Goal: Task Accomplishment & Management: Complete application form

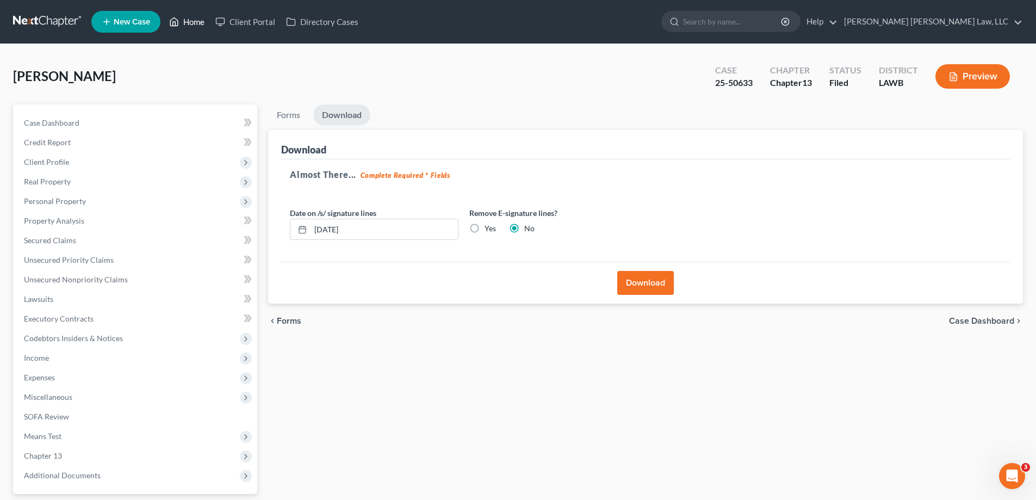
click at [195, 24] on link "Home" at bounding box center [187, 22] width 46 height 20
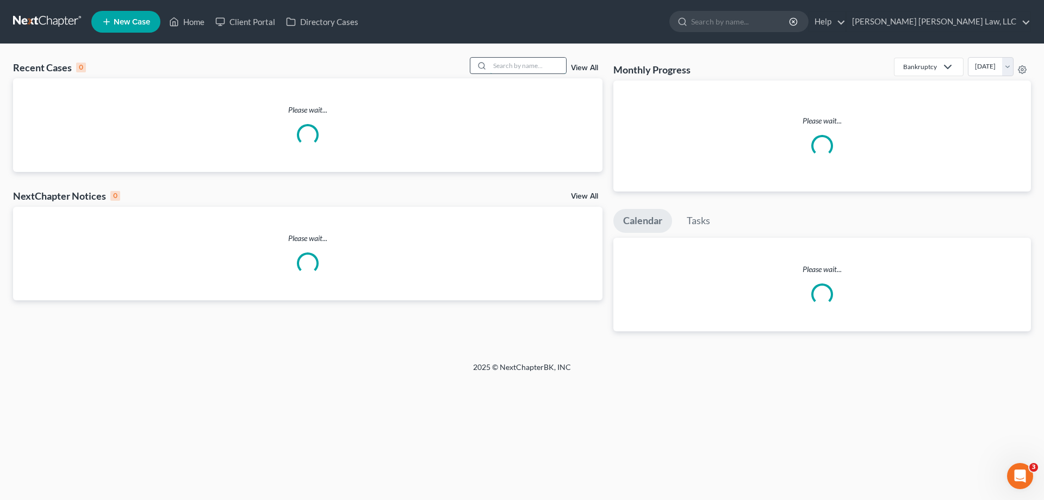
click at [540, 64] on input "search" at bounding box center [528, 66] width 76 height 16
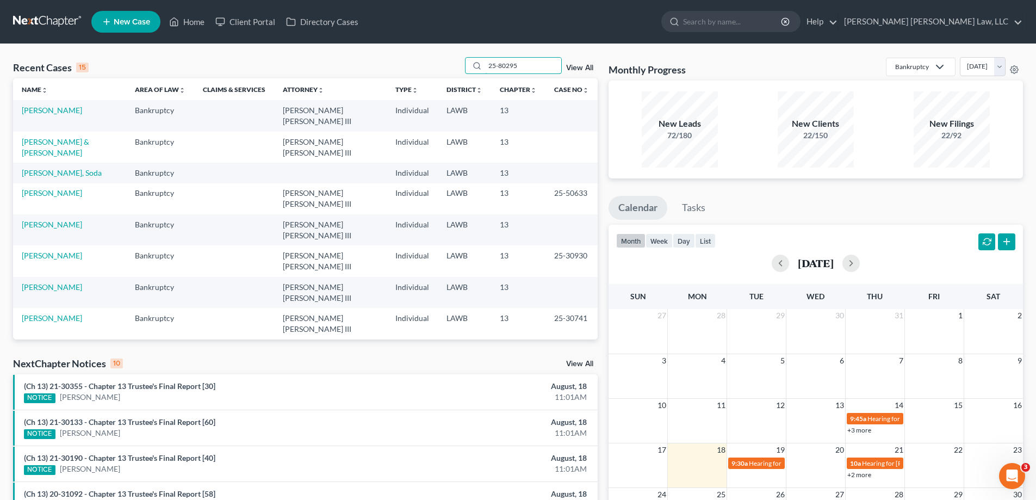
drag, startPoint x: 537, startPoint y: 65, endPoint x: 272, endPoint y: 66, distance: 264.9
click at [326, 70] on div "Recent Cases 15 25-80295 View All" at bounding box center [305, 67] width 585 height 21
type input "25-80295"
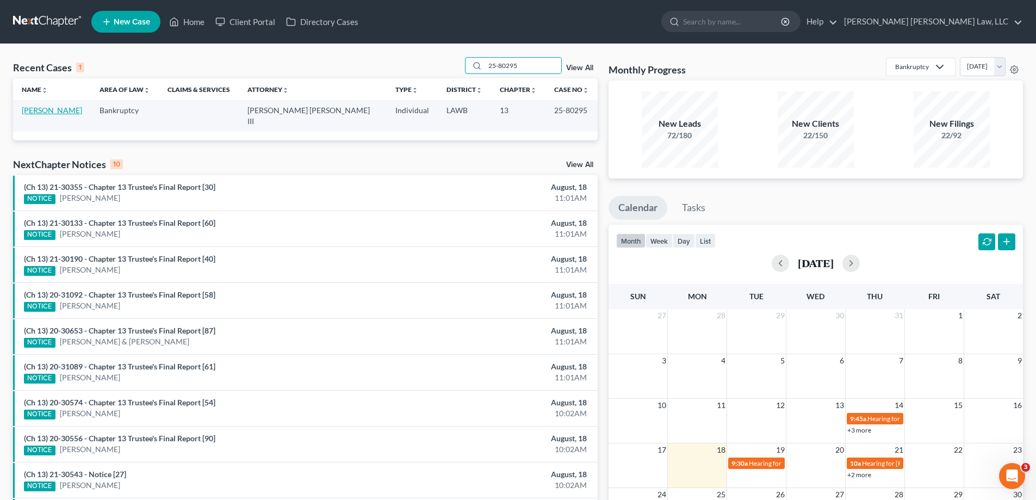
click at [30, 111] on link "[PERSON_NAME]" at bounding box center [52, 110] width 60 height 9
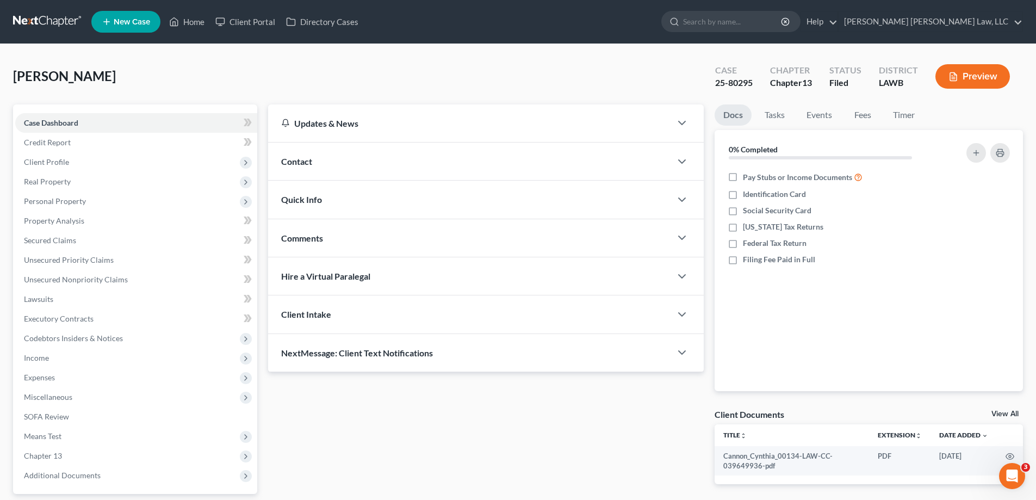
scroll to position [98, 0]
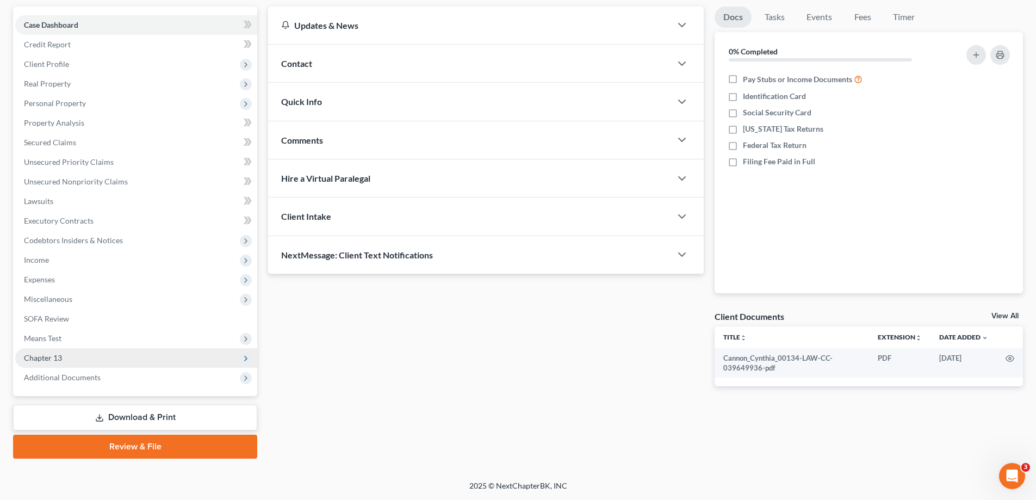
click at [49, 357] on span "Chapter 13" at bounding box center [43, 357] width 38 height 9
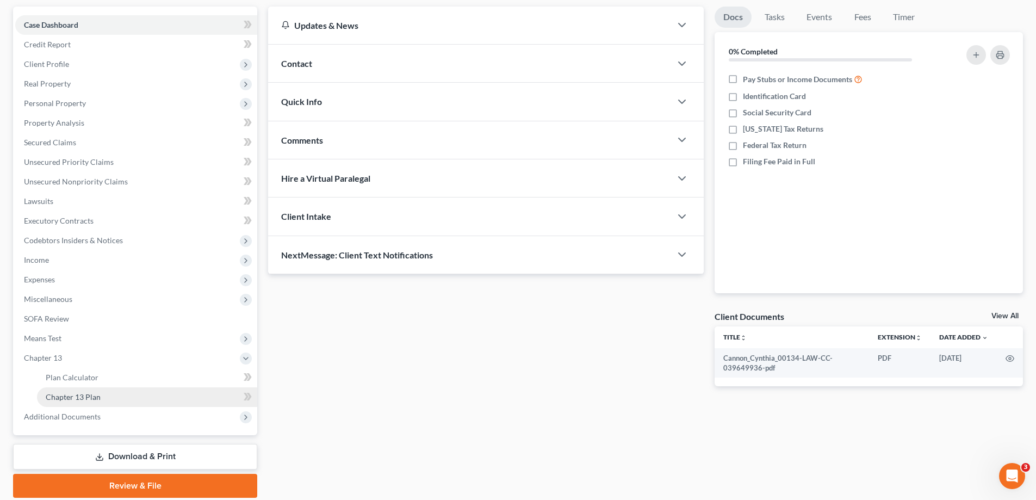
click at [81, 393] on span "Chapter 13 Plan" at bounding box center [73, 396] width 55 height 9
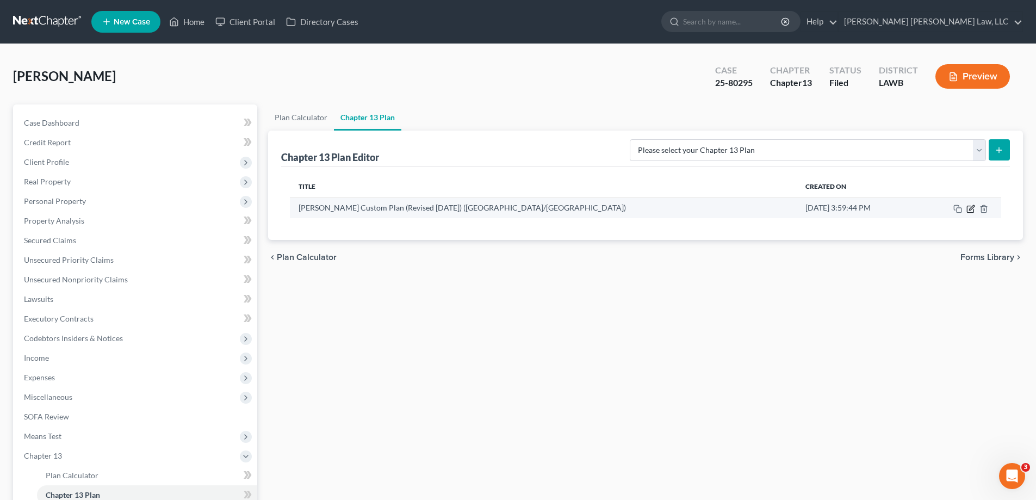
click at [970, 209] on icon "button" at bounding box center [970, 208] width 9 height 9
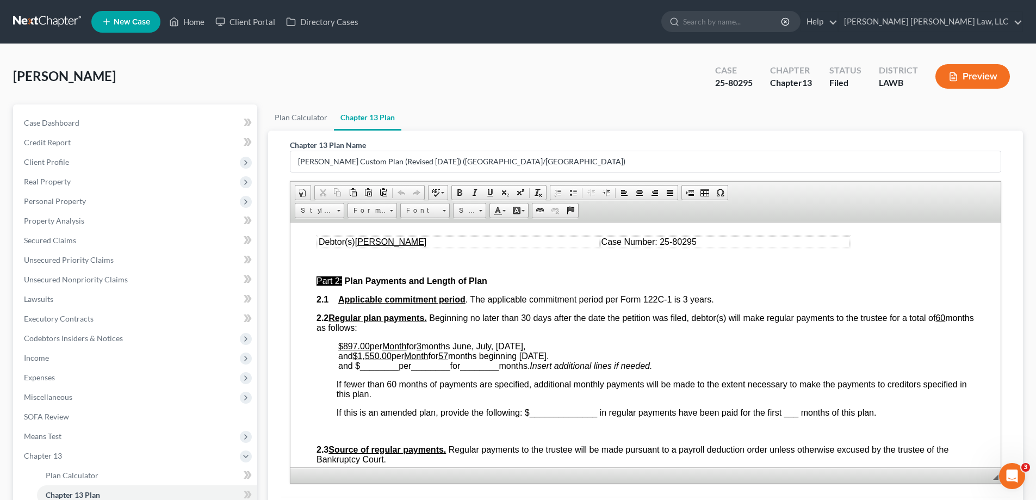
scroll to position [489, 0]
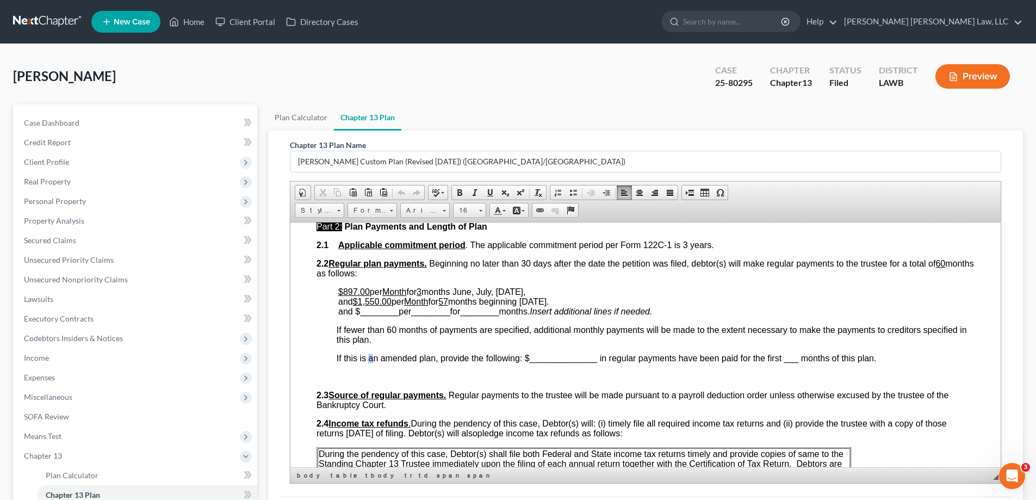
drag, startPoint x: 367, startPoint y: 356, endPoint x: 374, endPoint y: 356, distance: 7.1
click at [374, 356] on span "If this is an amended plan, provide the following: $______________ in regular p…" at bounding box center [607, 357] width 540 height 9
drag, startPoint x: 367, startPoint y: 298, endPoint x: 382, endPoint y: 298, distance: 15.2
click at [382, 298] on span "1,550.00" at bounding box center [375, 300] width 34 height 9
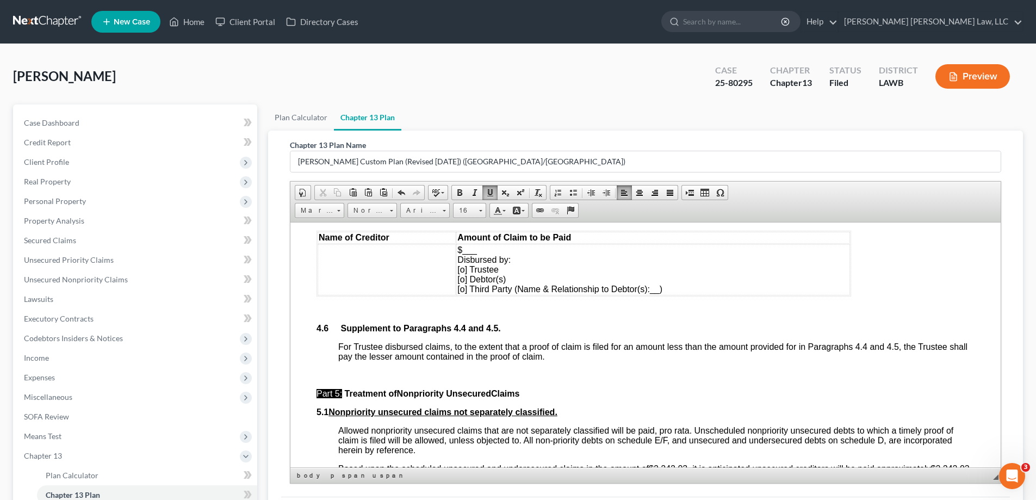
scroll to position [2937, 0]
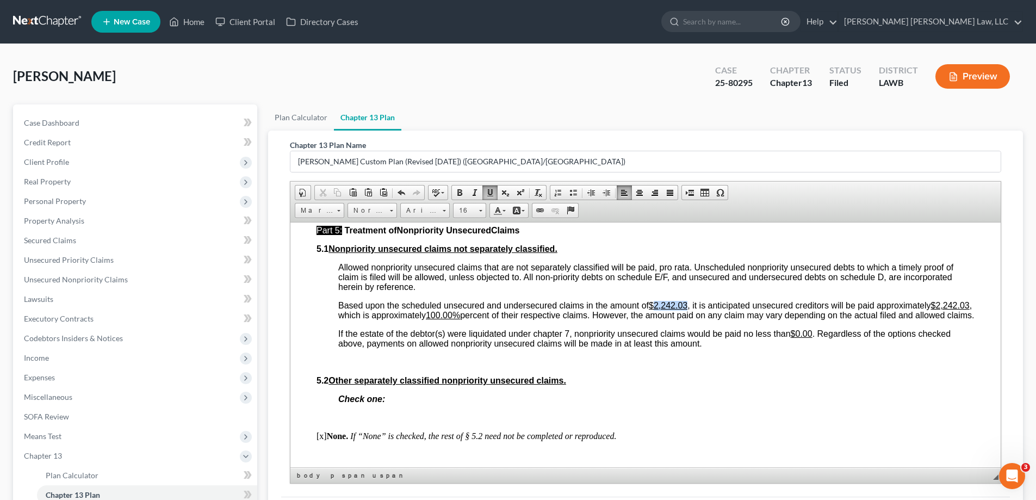
drag, startPoint x: 661, startPoint y: 325, endPoint x: 689, endPoint y: 326, distance: 27.8
click at [690, 319] on span "Based upon the scheduled unsecured and undersecured claims in the amount of $2,…" at bounding box center [656, 309] width 636 height 19
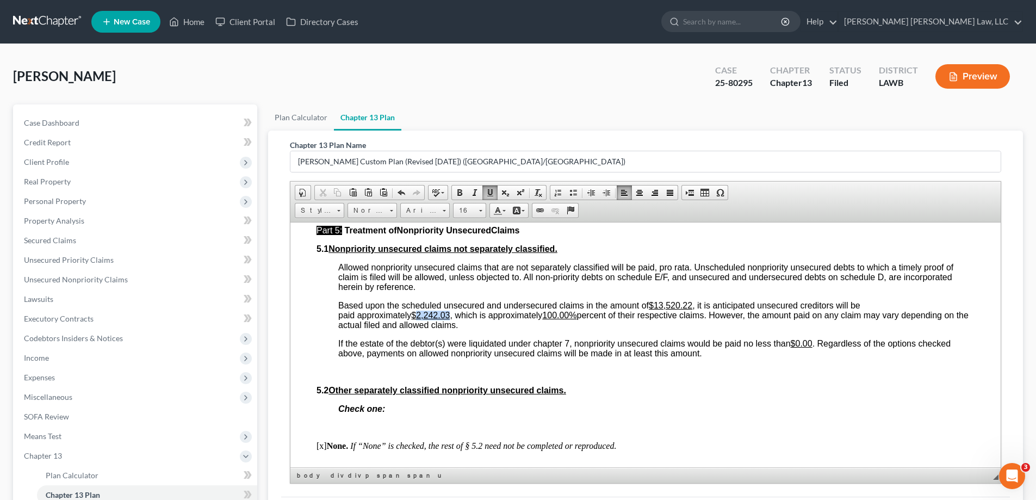
drag, startPoint x: 423, startPoint y: 333, endPoint x: 449, endPoint y: 332, distance: 25.6
click at [450, 319] on u "$2,242.03" at bounding box center [430, 314] width 39 height 9
click at [429, 319] on u "$13520.22" at bounding box center [431, 314] width 41 height 9
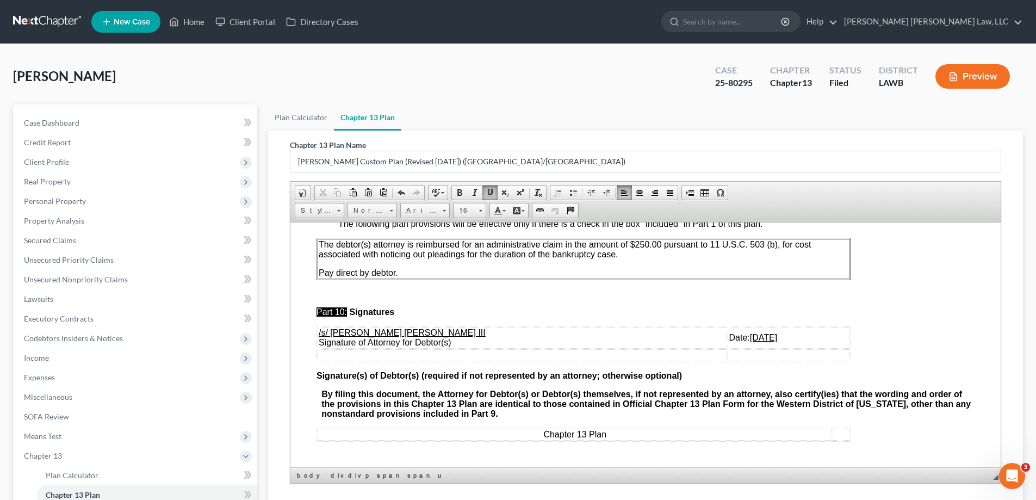
scroll to position [3718, 0]
click at [750, 337] on u "[DATE]" at bounding box center [763, 336] width 27 height 9
click at [750, 336] on u "[DATE]" at bounding box center [763, 336] width 27 height 9
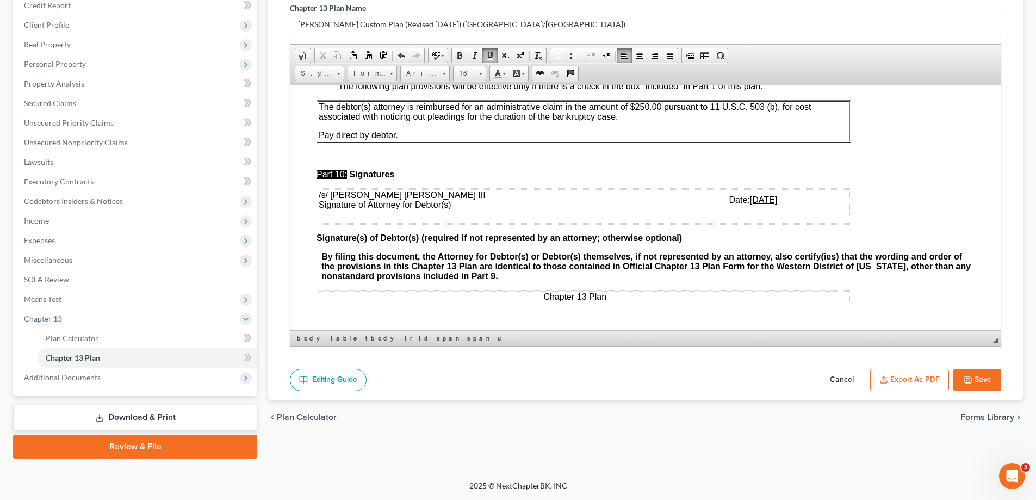
click at [988, 386] on button "Save" at bounding box center [977, 380] width 48 height 23
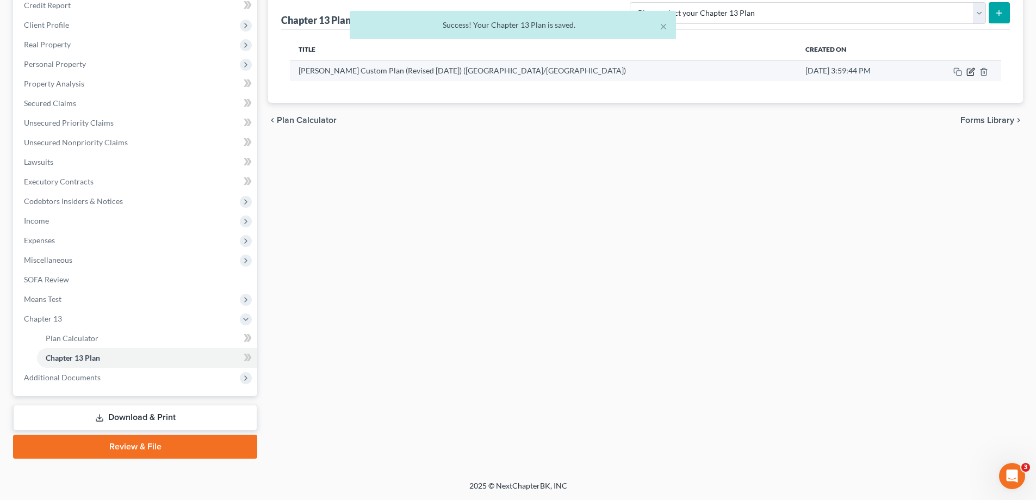
click at [971, 75] on icon "button" at bounding box center [970, 72] width 7 height 7
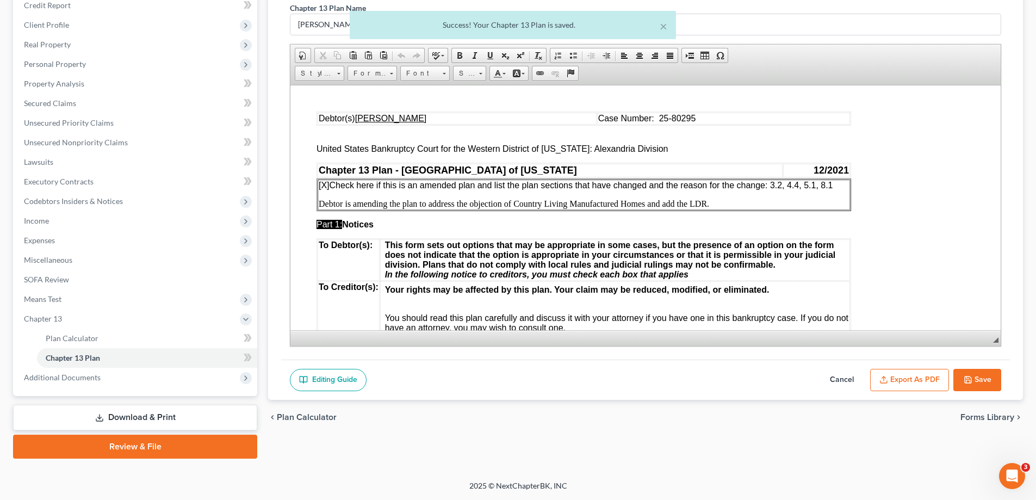
scroll to position [0, 0]
click at [934, 369] on button "Export as PDF" at bounding box center [909, 380] width 79 height 23
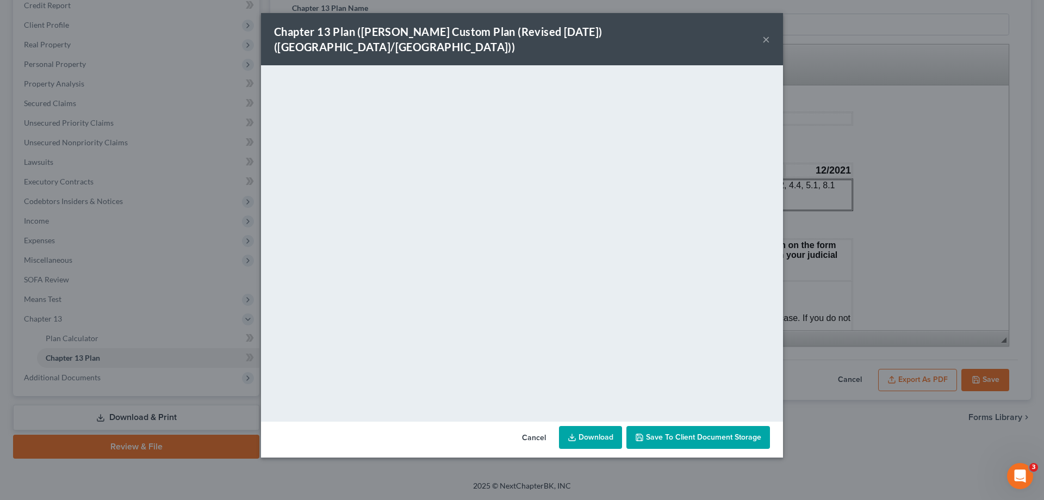
click at [766, 34] on button "×" at bounding box center [767, 39] width 8 height 13
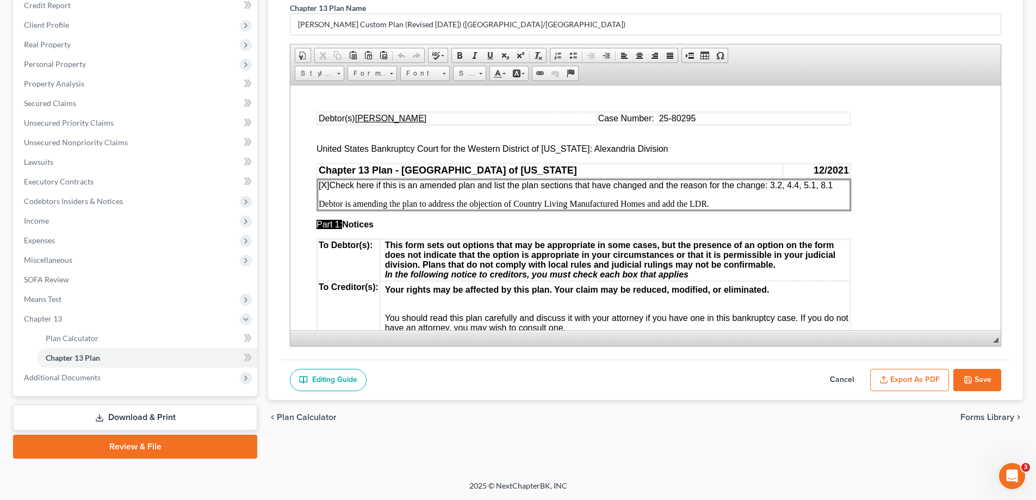
click at [986, 373] on button "Save" at bounding box center [977, 380] width 48 height 23
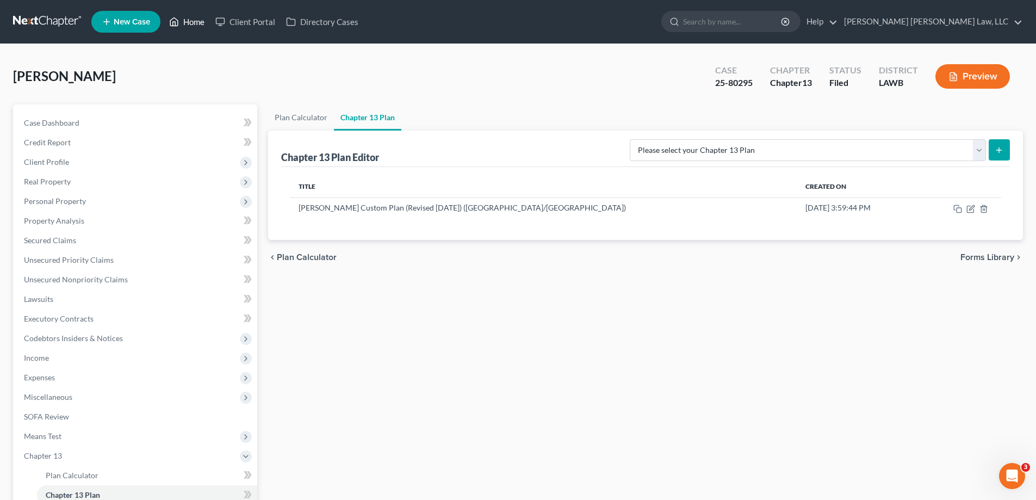
click at [186, 21] on link "Home" at bounding box center [187, 22] width 46 height 20
